Goal: Information Seeking & Learning: Learn about a topic

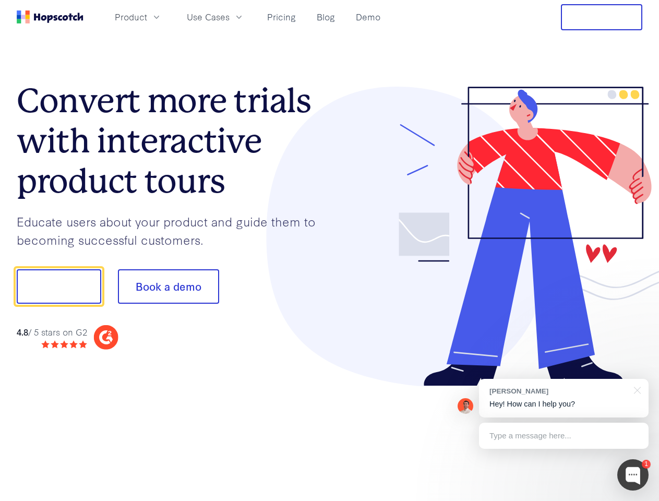
click at [330, 251] on div at bounding box center [486, 237] width 313 height 300
click at [147, 17] on span "Product" at bounding box center [131, 16] width 32 height 13
click at [230, 17] on span "Use Cases" at bounding box center [208, 16] width 43 height 13
click at [602, 17] on button "Free Trial" at bounding box center [601, 17] width 81 height 26
click at [58, 287] on button "Show me!" at bounding box center [59, 286] width 85 height 34
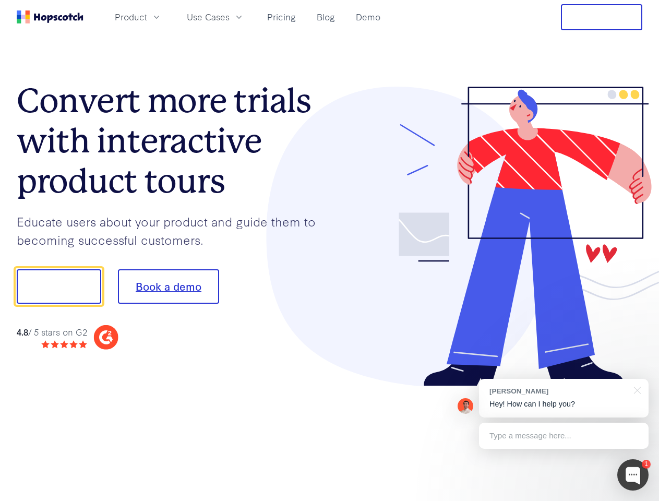
click at [168, 287] on button "Book a demo" at bounding box center [168, 286] width 101 height 34
click at [633, 475] on div at bounding box center [633, 474] width 31 height 31
click at [564, 398] on div "[PERSON_NAME] Hey! How can I help you?" at bounding box center [564, 398] width 170 height 39
click at [636, 389] on div at bounding box center [551, 355] width 196 height 208
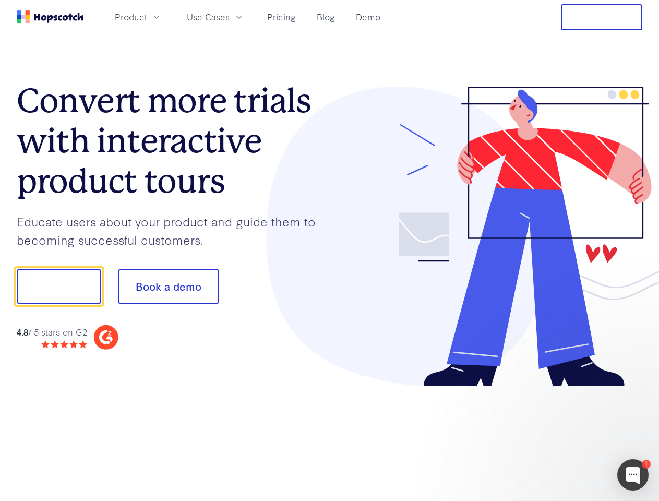
click at [564, 436] on div at bounding box center [551, 355] width 196 height 208
